Goal: Task Accomplishment & Management: Use online tool/utility

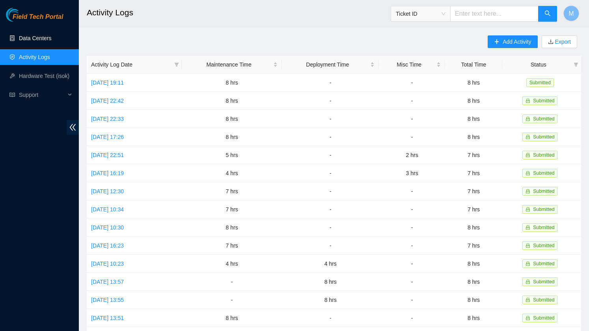
click at [20, 37] on link "Data Centers" at bounding box center [35, 38] width 32 height 6
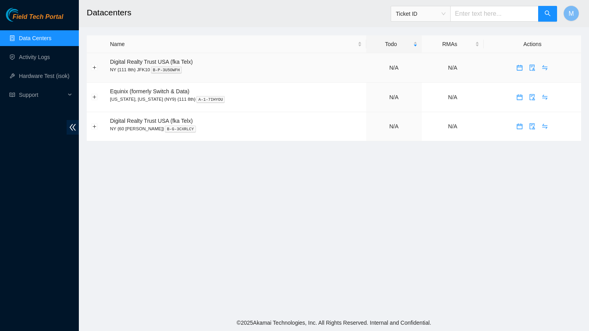
click at [388, 69] on div "N/A" at bounding box center [393, 67] width 47 height 9
click at [392, 67] on link "8" at bounding box center [393, 68] width 3 height 6
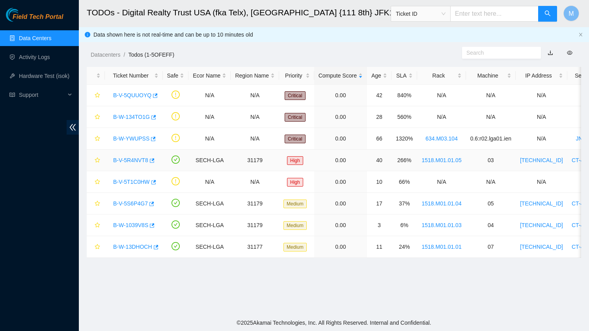
click at [135, 161] on link "B-V-5R4NVT8" at bounding box center [130, 160] width 35 height 6
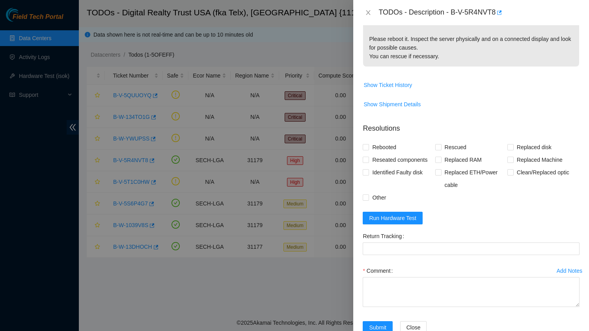
scroll to position [156, 0]
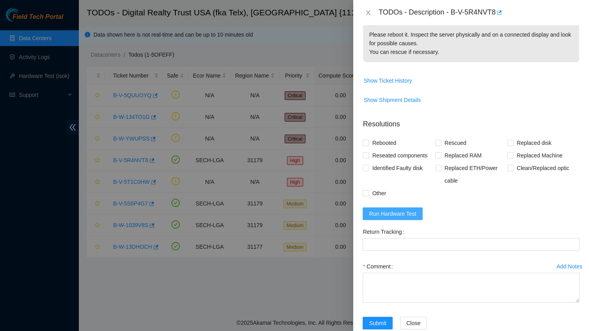
click at [405, 210] on span "Run Hardware Test" at bounding box center [392, 214] width 47 height 9
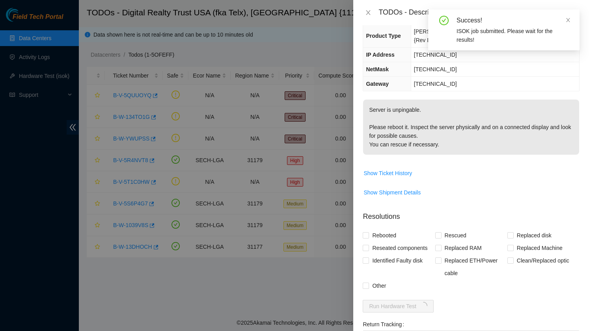
scroll to position [0, 0]
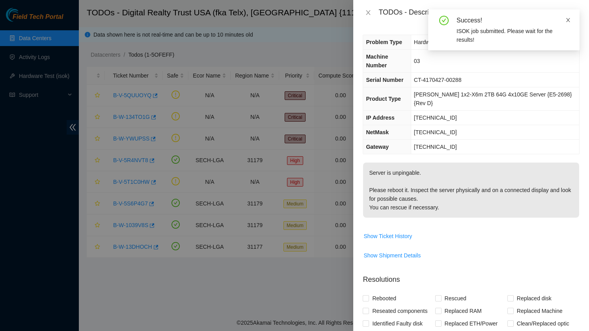
click at [567, 20] on icon "close" at bounding box center [568, 20] width 4 height 4
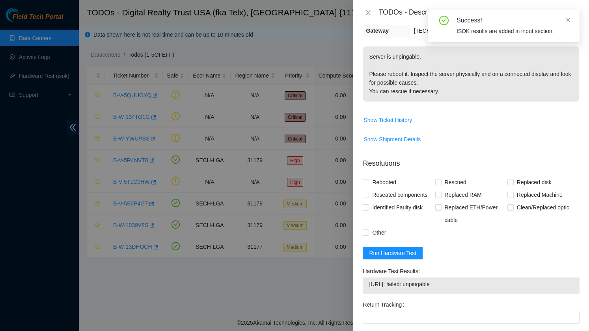
scroll to position [189, 0]
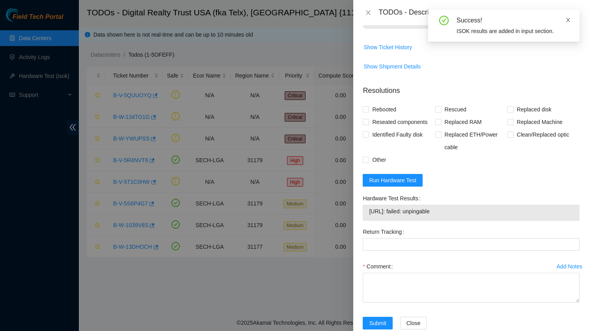
click at [569, 21] on icon "close" at bounding box center [568, 20] width 6 height 6
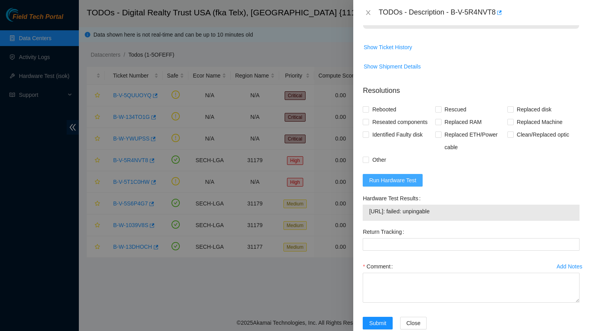
click at [416, 176] on span "Run Hardware Test" at bounding box center [392, 180] width 47 height 9
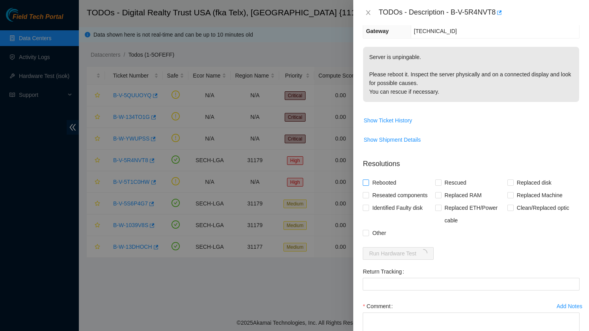
scroll to position [100, 0]
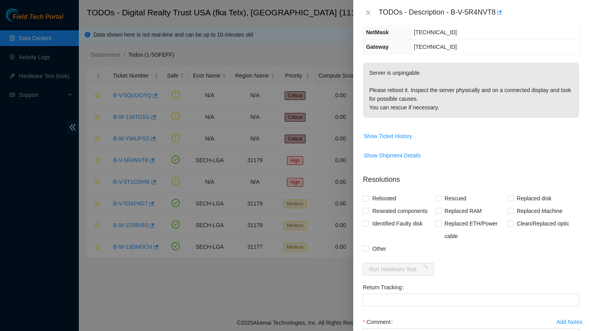
click at [369, 17] on div "TODOs - Description - B-V-5R4NVT8" at bounding box center [470, 12] width 217 height 13
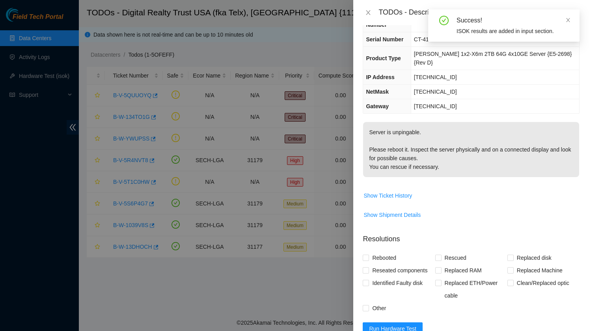
scroll to position [0, 0]
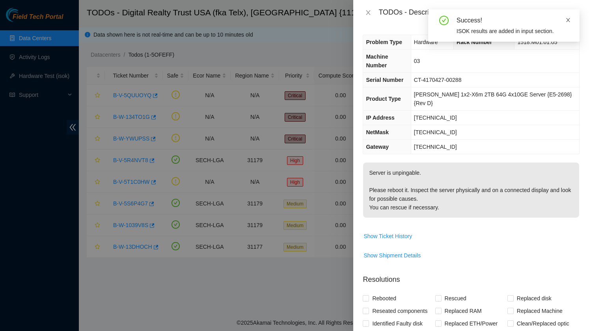
click at [567, 19] on icon "close" at bounding box center [568, 20] width 4 height 4
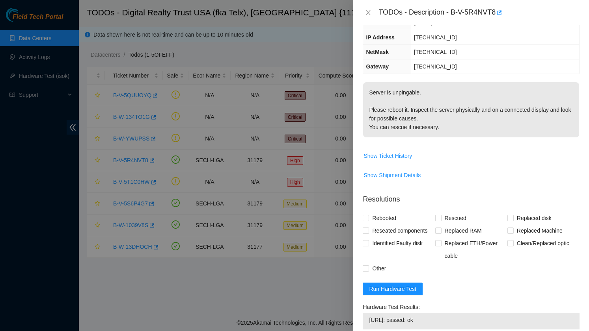
scroll to position [154, 0]
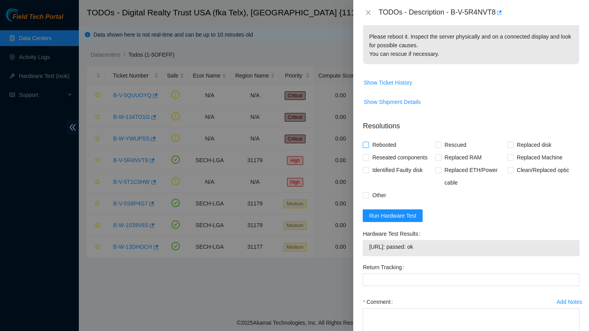
click at [367, 142] on input "Rebooted" at bounding box center [365, 145] width 6 height 6
checkbox input "true"
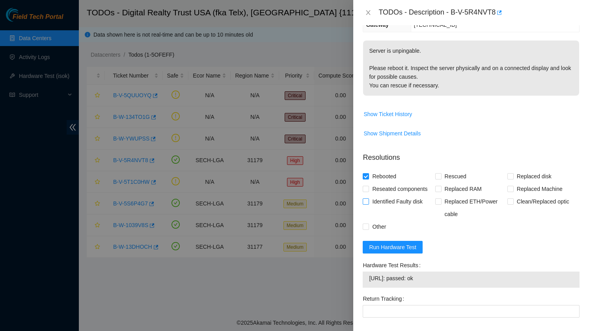
scroll to position [0, 0]
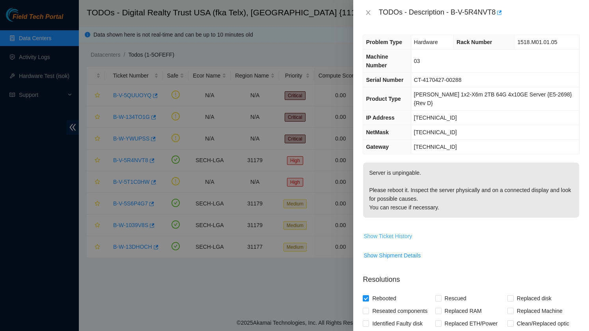
click at [379, 232] on span "Show Ticket History" at bounding box center [387, 236] width 48 height 9
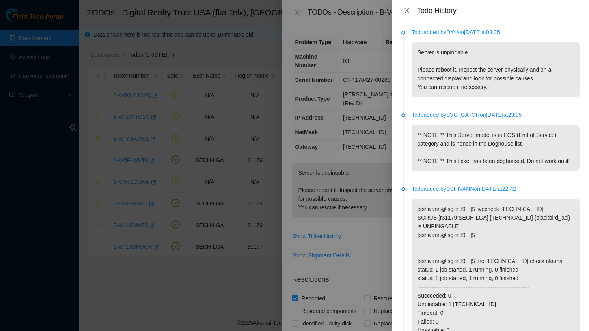
click at [405, 8] on icon "close" at bounding box center [406, 10] width 6 height 6
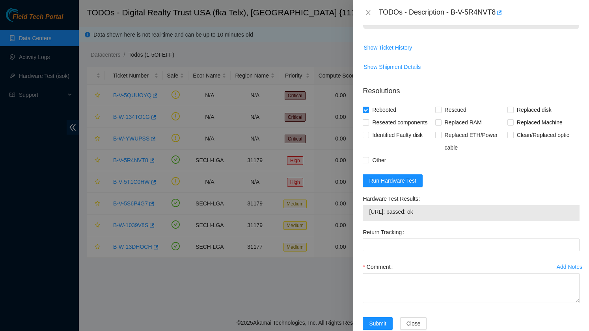
scroll to position [189, 0]
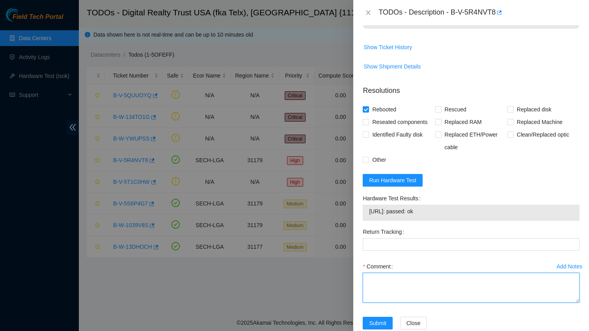
click at [380, 273] on textarea "Comment" at bounding box center [470, 288] width 217 height 30
type textarea "R"
click at [401, 273] on textarea "Powercycled, rebooted" at bounding box center [470, 288] width 217 height 30
click at [448, 273] on textarea "Powercycled and rebooted" at bounding box center [470, 288] width 217 height 30
click at [392, 273] on textarea "Powercycled and rebooted -" at bounding box center [470, 288] width 217 height 30
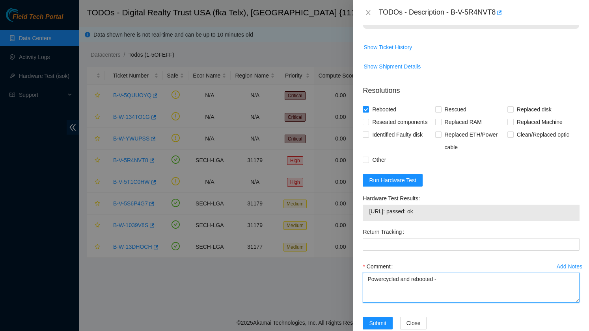
click at [384, 273] on textarea "Powercycled and rebooted -" at bounding box center [470, 288] width 217 height 30
click at [455, 273] on textarea "Powercycled and rebooted -" at bounding box center [470, 288] width 217 height 30
type textarea "Powercycled and rebooted - test passed"
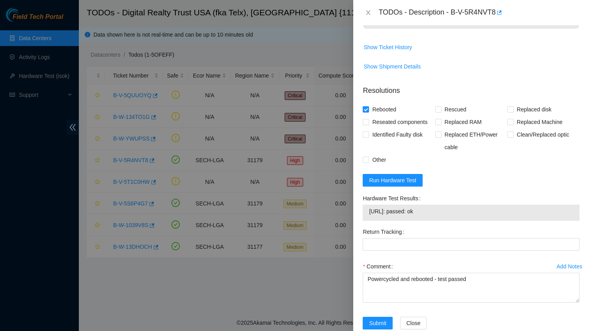
click at [375, 317] on div "Submit" at bounding box center [377, 328] width 37 height 22
click at [376, 319] on span "Submit" at bounding box center [377, 323] width 17 height 9
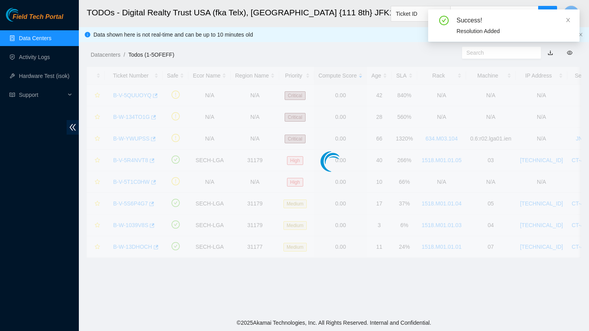
scroll to position [172, 0]
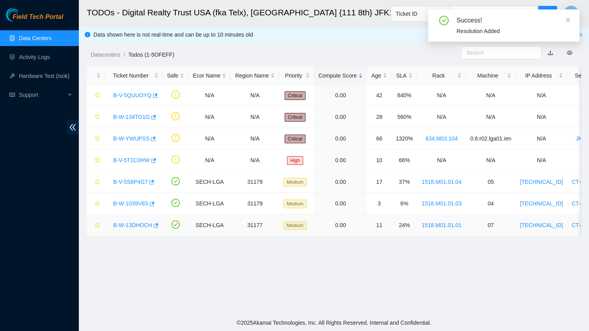
click at [136, 232] on td "B-W-13DHOCH" at bounding box center [134, 226] width 58 height 22
click at [131, 222] on link "B-W-13DHOCH" at bounding box center [132, 225] width 39 height 6
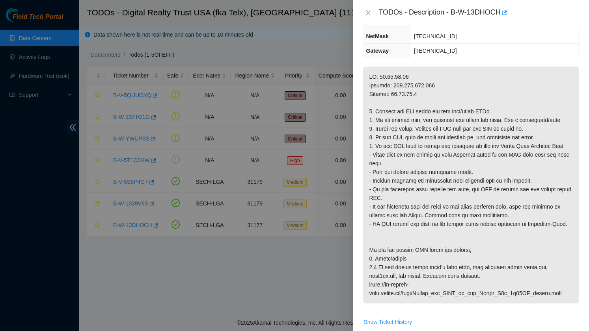
scroll to position [80, 0]
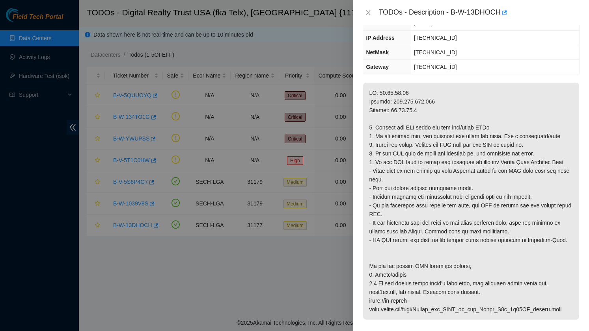
click at [368, 17] on div "TODOs - Description - B-W-13DHOCH" at bounding box center [470, 12] width 217 height 13
click at [367, 11] on icon "close" at bounding box center [368, 12] width 4 height 5
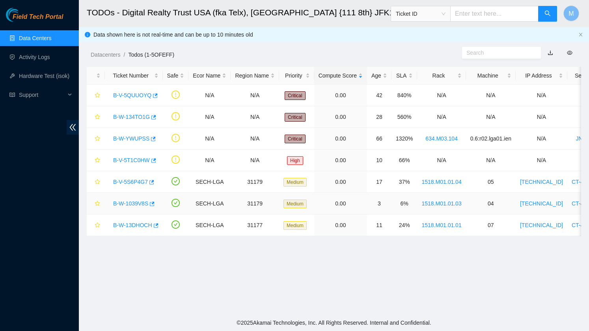
click at [133, 204] on link "B-W-1039V8S" at bounding box center [130, 204] width 35 height 6
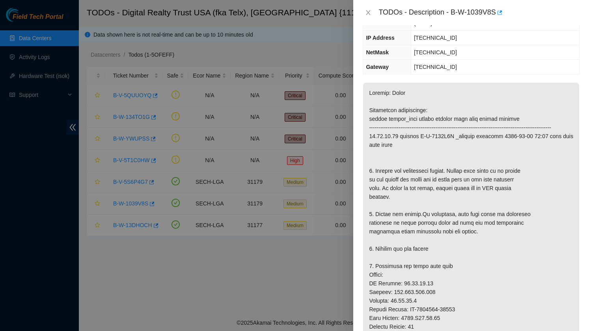
scroll to position [89, 0]
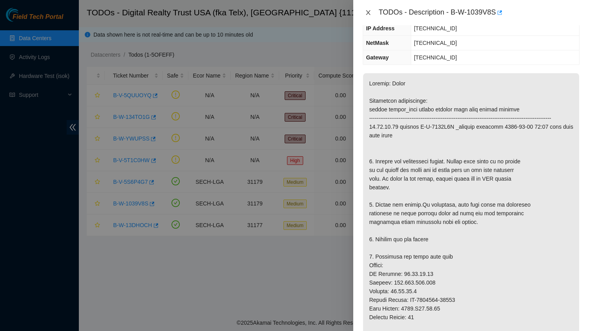
click at [370, 14] on icon "close" at bounding box center [368, 12] width 4 height 5
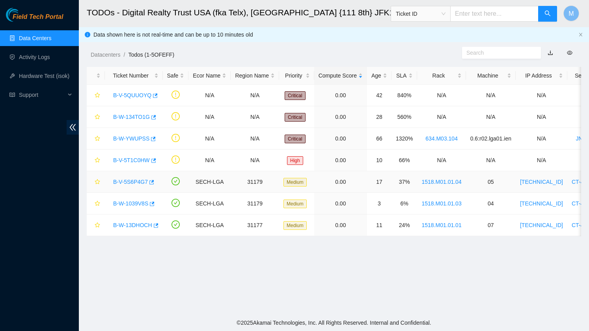
click at [129, 182] on link "B-V-5S6P4G7" at bounding box center [130, 182] width 35 height 6
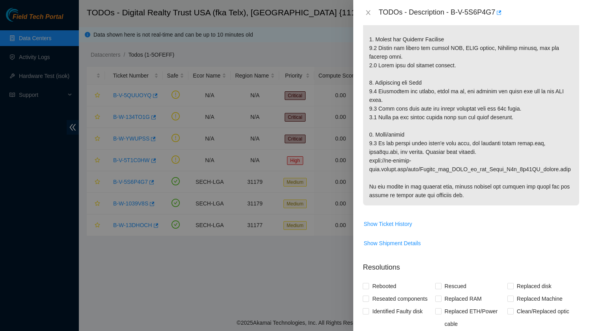
scroll to position [314, 0]
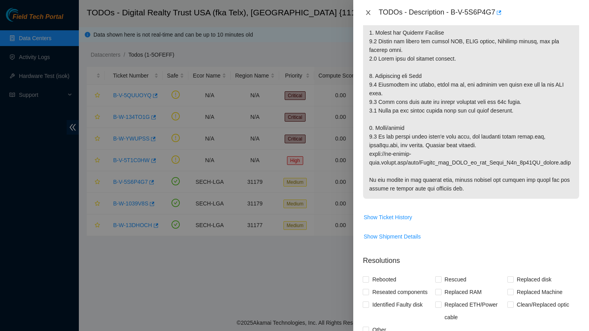
click at [370, 11] on icon "close" at bounding box center [368, 12] width 6 height 6
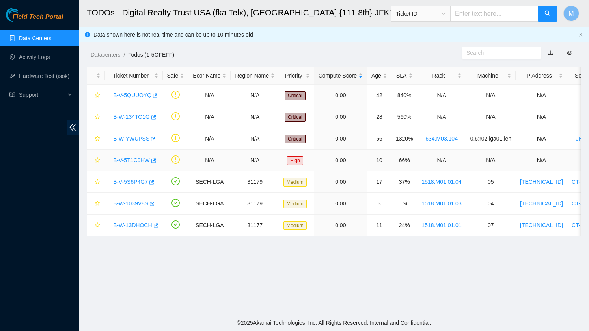
scroll to position [177, 0]
click at [137, 156] on div "B-V-5T1C0HW" at bounding box center [133, 160] width 49 height 13
click at [137, 159] on link "B-V-5T1C0HW" at bounding box center [131, 160] width 37 height 6
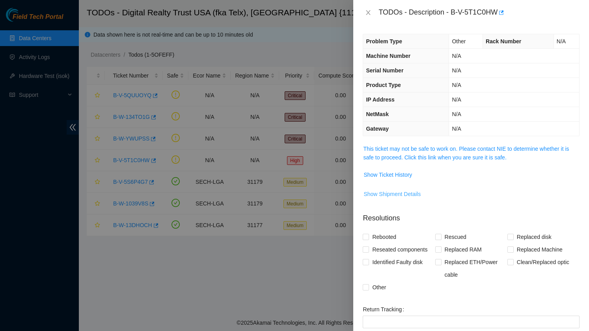
scroll to position [4, 0]
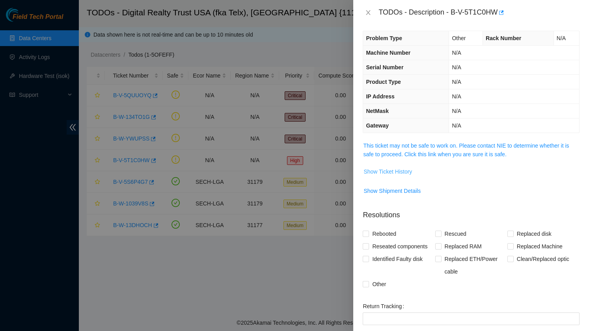
click at [397, 165] on button "Show Ticket History" at bounding box center [387, 171] width 49 height 13
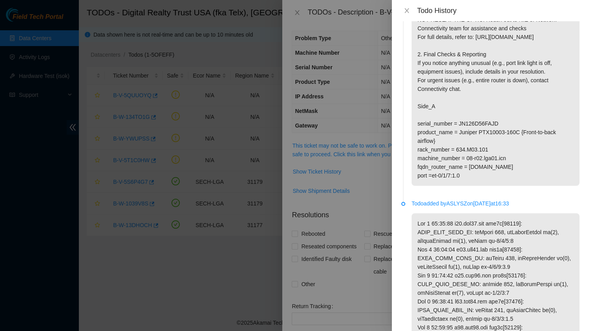
scroll to position [0, 0]
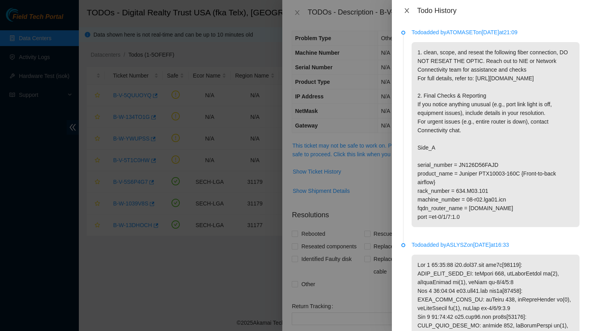
click at [404, 11] on icon "close" at bounding box center [406, 10] width 6 height 6
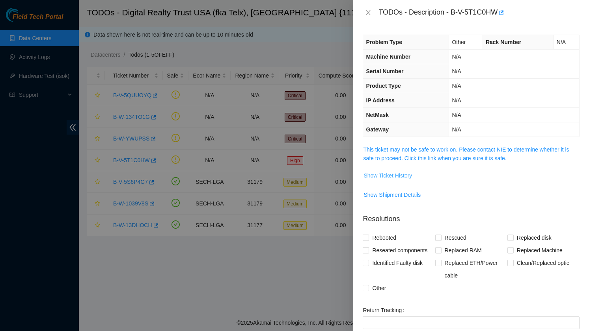
click at [389, 177] on span "Show Ticket History" at bounding box center [387, 175] width 48 height 9
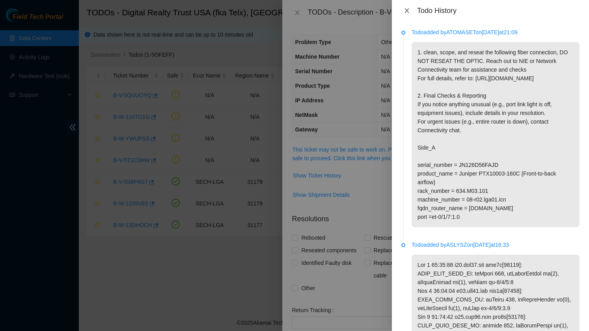
click at [406, 12] on icon "close" at bounding box center [406, 10] width 6 height 6
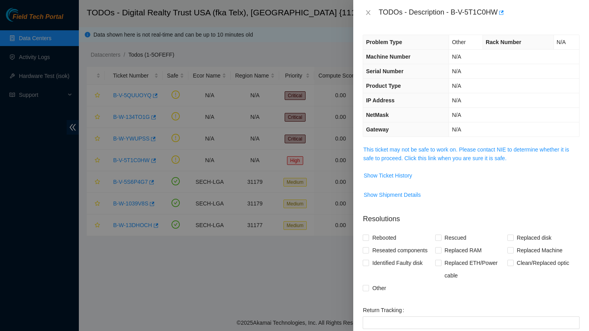
click at [509, 44] on span "Rack Number" at bounding box center [502, 42] width 35 height 6
click at [157, 178] on div at bounding box center [294, 165] width 589 height 331
click at [368, 13] on icon "close" at bounding box center [368, 12] width 4 height 5
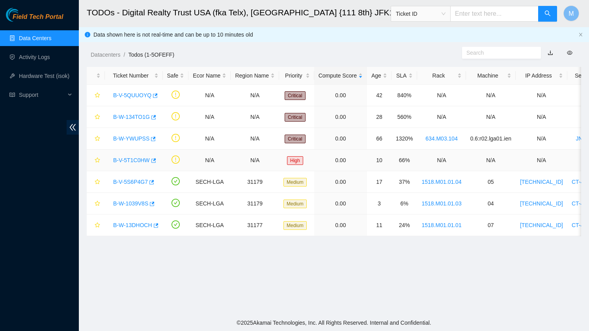
click at [134, 160] on link "B-V-5T1C0HW" at bounding box center [131, 160] width 37 height 6
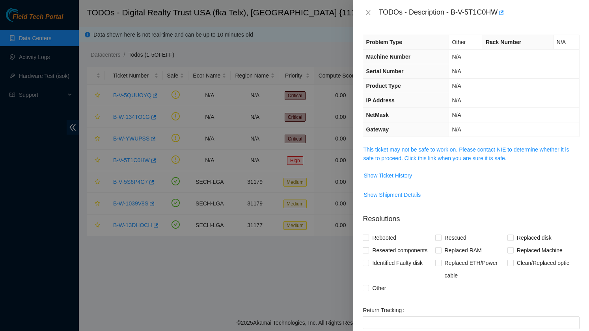
click at [469, 43] on td "Other" at bounding box center [465, 42] width 33 height 15
click at [389, 176] on span "Show Ticket History" at bounding box center [387, 175] width 48 height 9
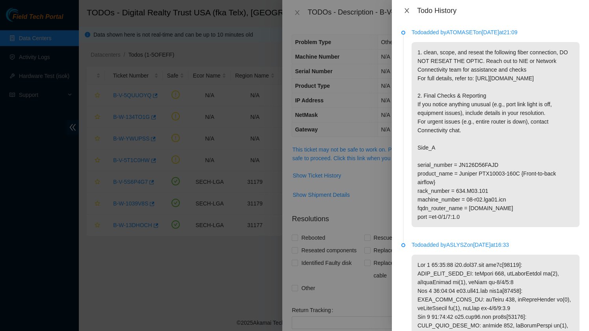
click at [407, 7] on button "Close" at bounding box center [406, 10] width 11 height 7
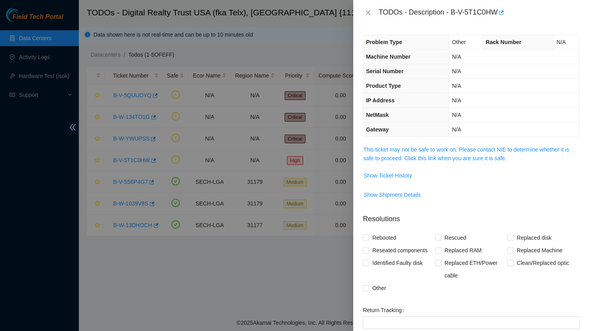
click at [205, 248] on div at bounding box center [294, 165] width 589 height 331
click at [368, 9] on button "Close" at bounding box center [367, 12] width 11 height 7
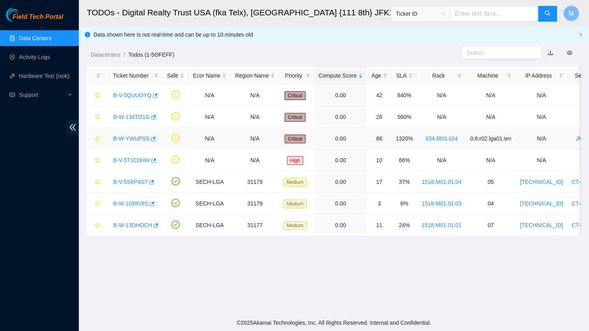
click at [134, 136] on link "B-W-YWUPSS" at bounding box center [131, 139] width 36 height 6
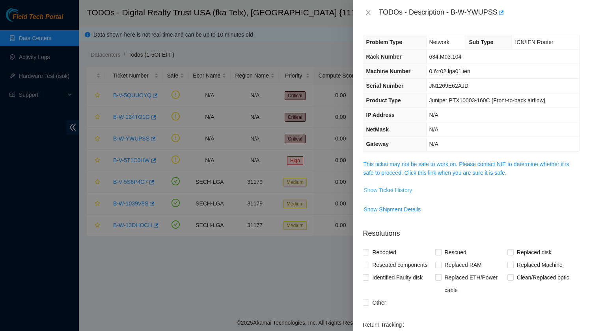
click at [395, 191] on span "Show Ticket History" at bounding box center [387, 190] width 48 height 9
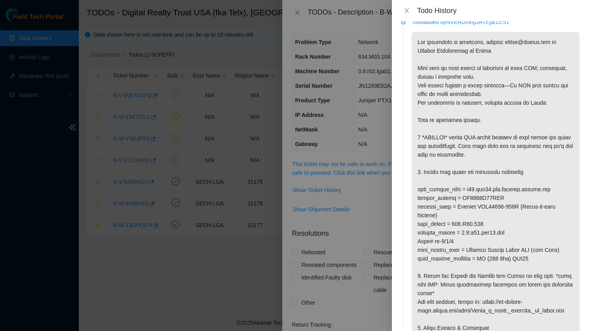
scroll to position [14, 0]
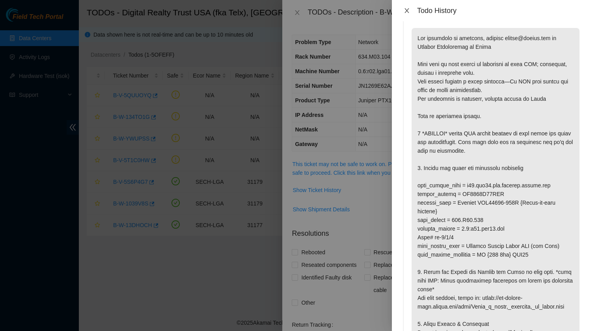
click at [407, 8] on icon "close" at bounding box center [406, 10] width 6 height 6
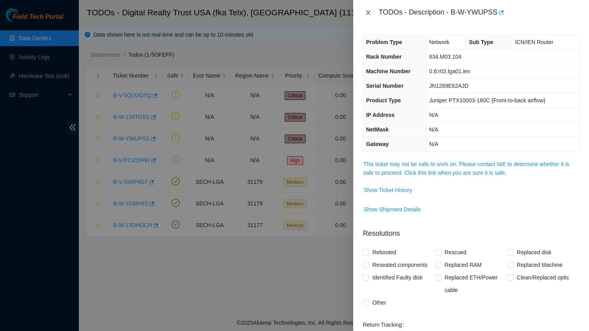
click at [365, 10] on icon "close" at bounding box center [368, 12] width 6 height 6
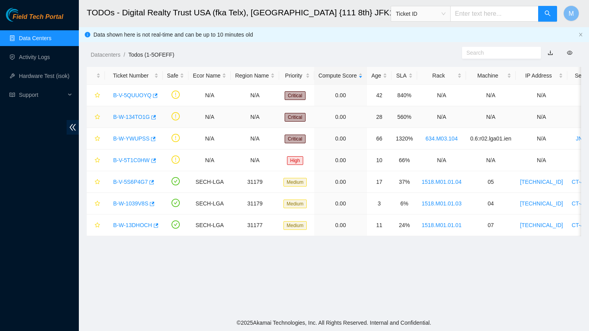
click at [128, 115] on link "B-W-134TO1G" at bounding box center [131, 117] width 37 height 6
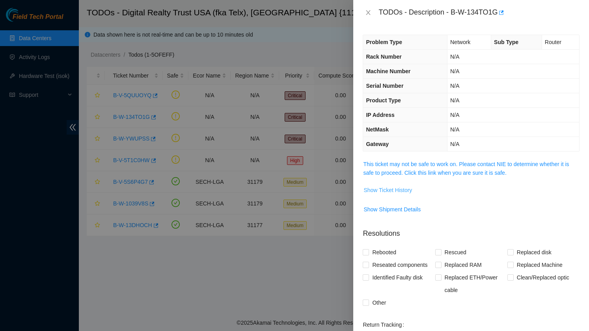
click at [383, 192] on span "Show Ticket History" at bounding box center [387, 190] width 48 height 9
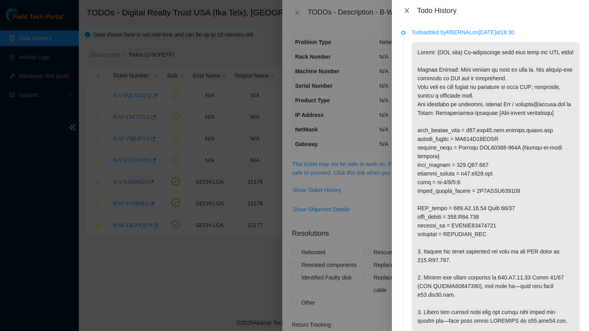
click at [406, 11] on icon "close" at bounding box center [406, 10] width 4 height 5
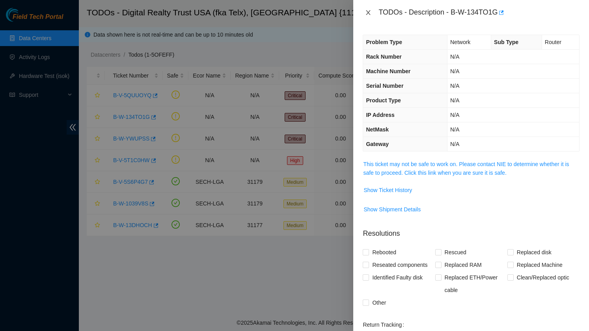
click at [372, 13] on button "Close" at bounding box center [367, 12] width 11 height 7
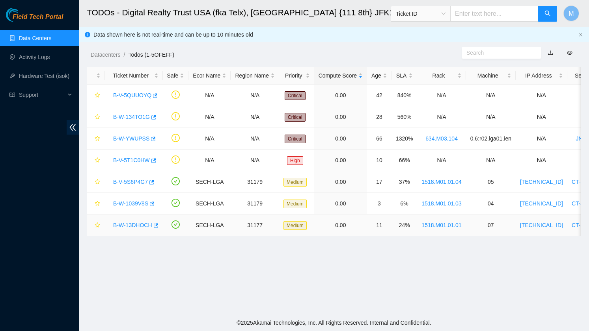
click at [129, 224] on link "B-W-13DHOCH" at bounding box center [132, 225] width 39 height 6
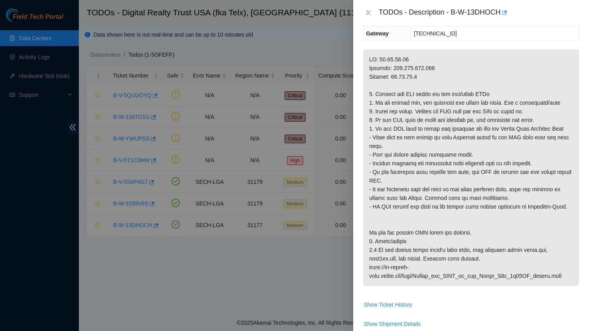
scroll to position [114, 0]
